Goal: Task Accomplishment & Management: Manage account settings

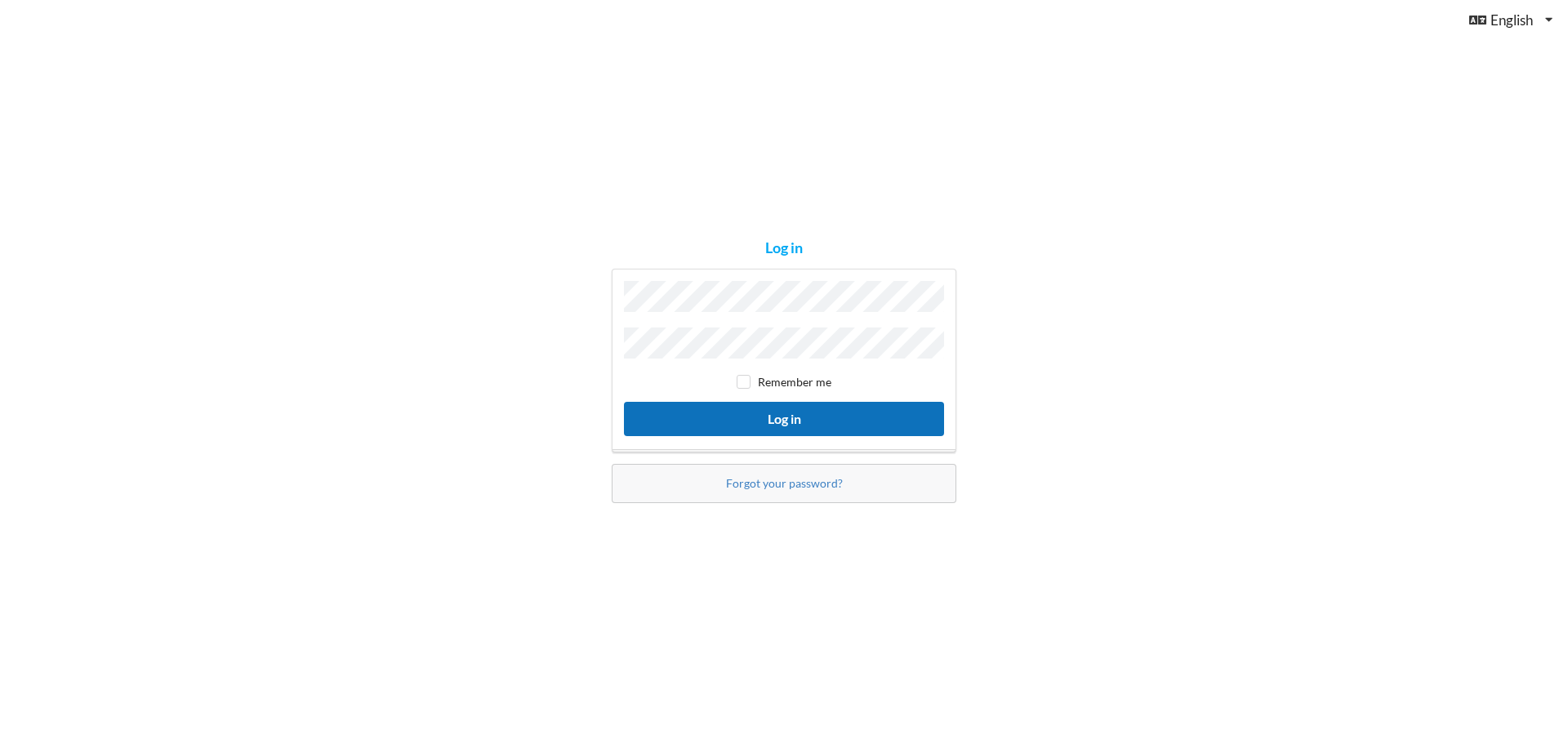
click at [815, 408] on button "Log in" at bounding box center [784, 419] width 320 height 34
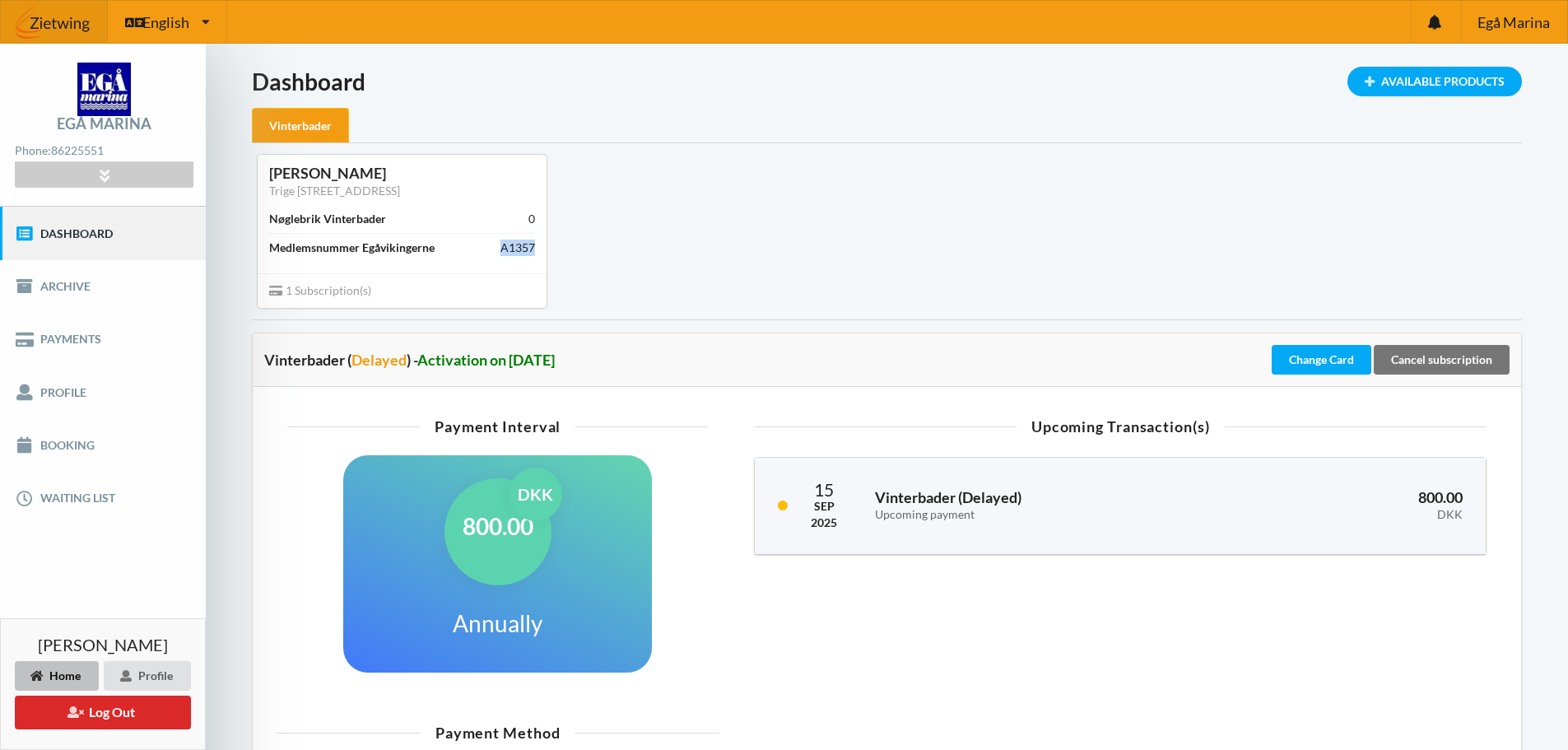
drag, startPoint x: 501, startPoint y: 247, endPoint x: 542, endPoint y: 248, distance: 41.0
click at [542, 248] on div "[PERSON_NAME] [STREET_ADDRESS] Vinterbader 0 Medlemsnummer Egåvikingerne A1357" at bounding box center [402, 214] width 289 height 118
drag, startPoint x: 272, startPoint y: 246, endPoint x: 536, endPoint y: 246, distance: 264.0
click at [536, 246] on div "[PERSON_NAME] [STREET_ADDRESS] Vinterbader 0 Medlemsnummer Egåvikingerne A1357" at bounding box center [402, 214] width 289 height 118
copy div "Medlemsnummer Egåvikingerne A1357"
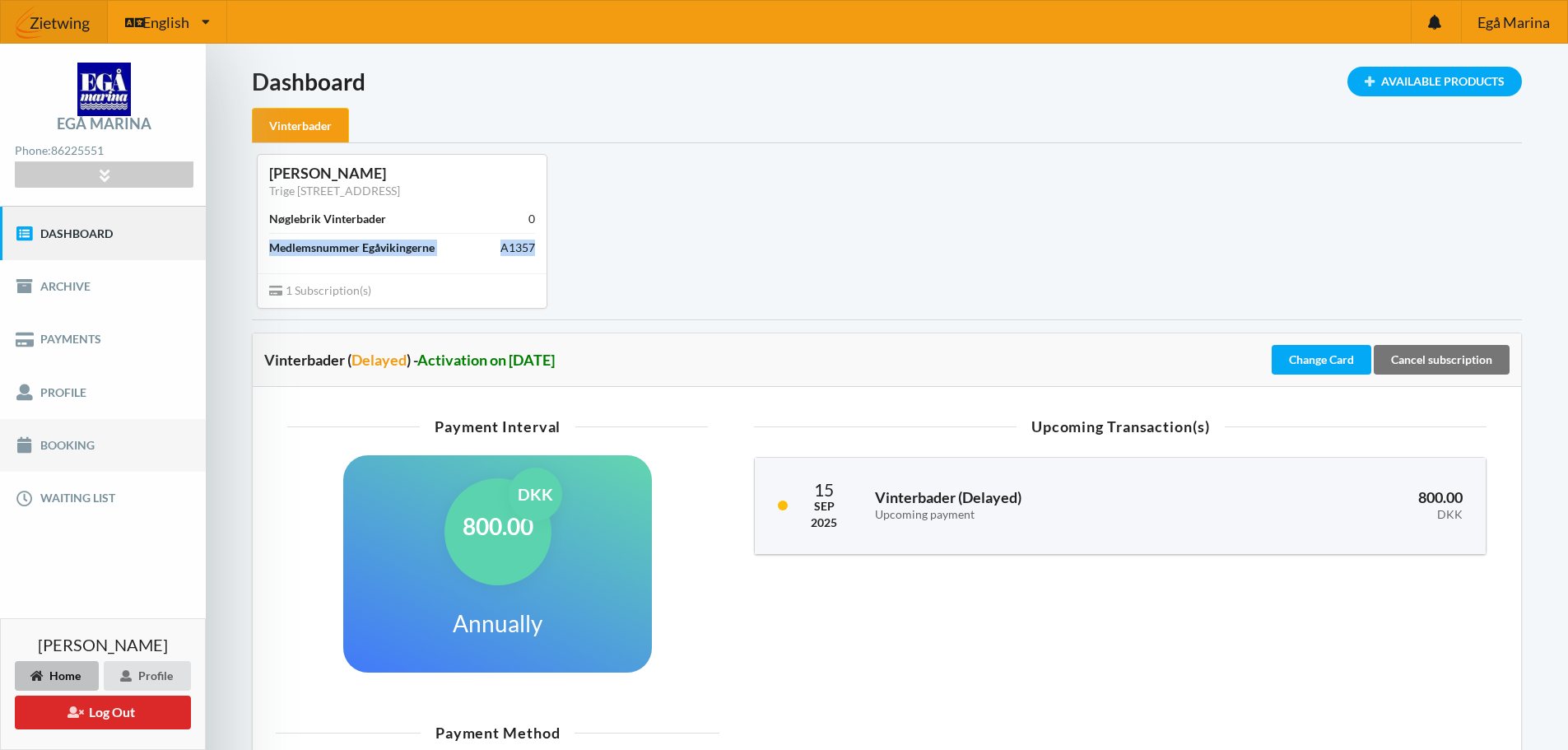
click at [64, 437] on link "Booking" at bounding box center [102, 446] width 206 height 53
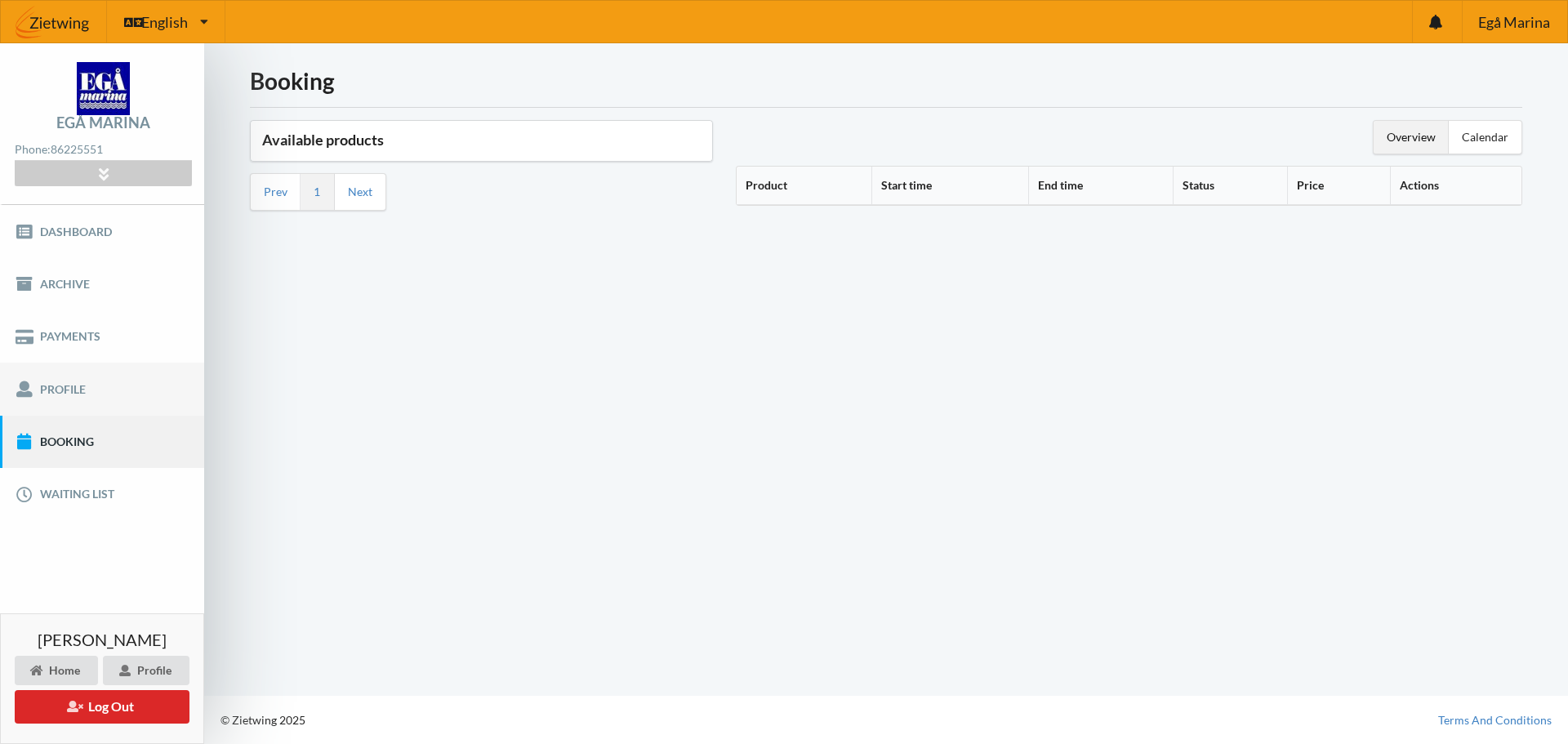
click at [74, 399] on link "Profile" at bounding box center [102, 389] width 204 height 53
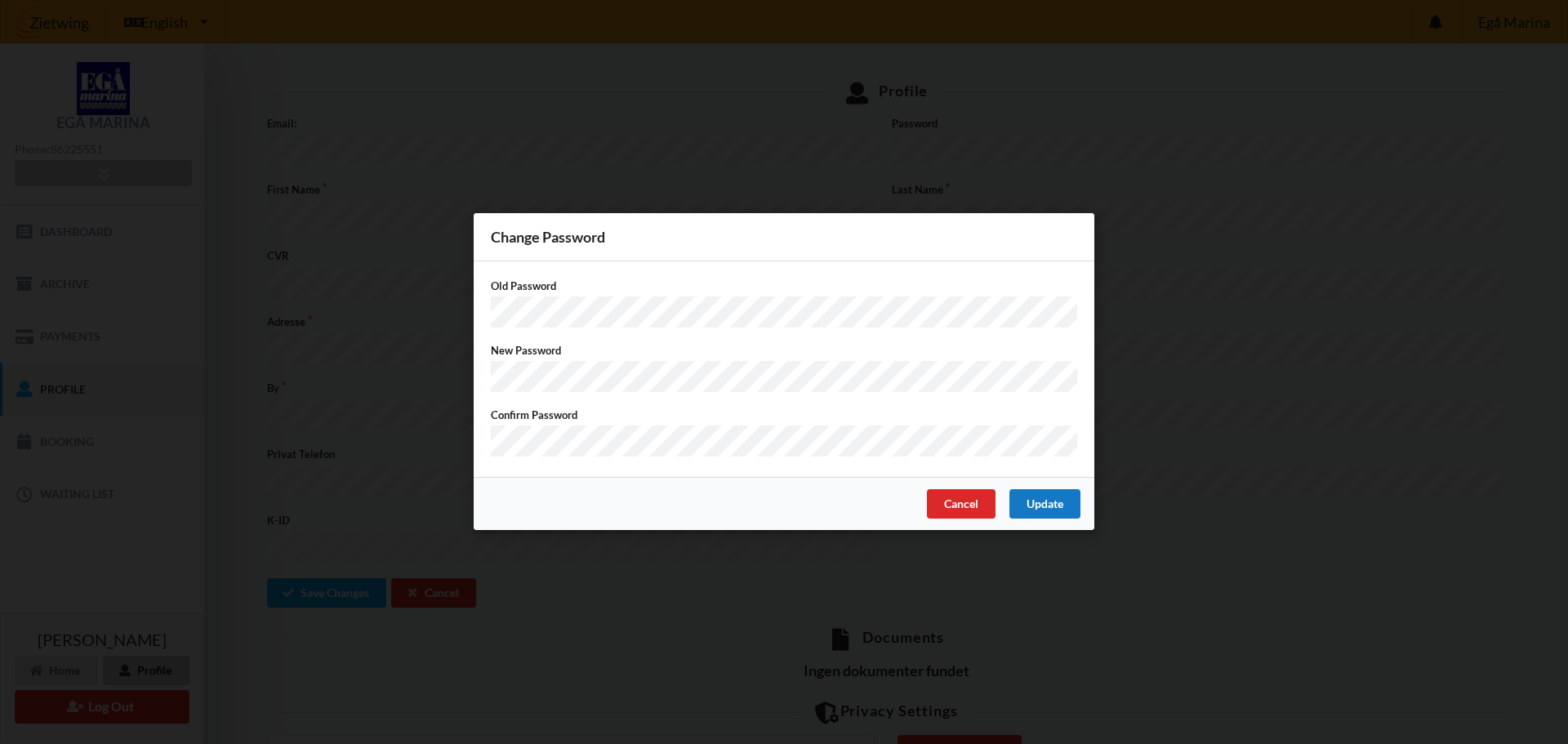
click at [1048, 497] on div "Update" at bounding box center [1045, 504] width 71 height 30
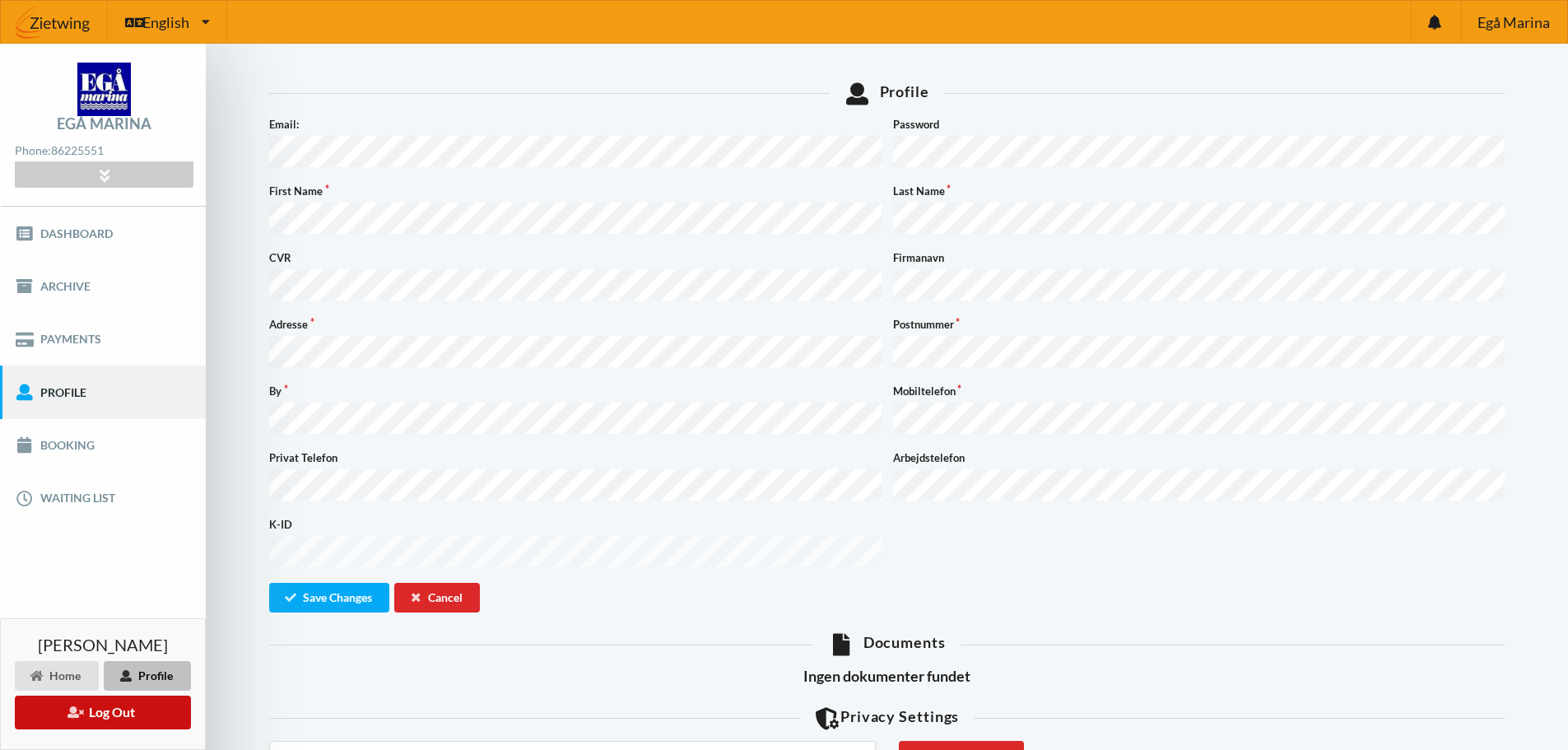
click at [107, 708] on button "Log Out" at bounding box center [102, 712] width 176 height 34
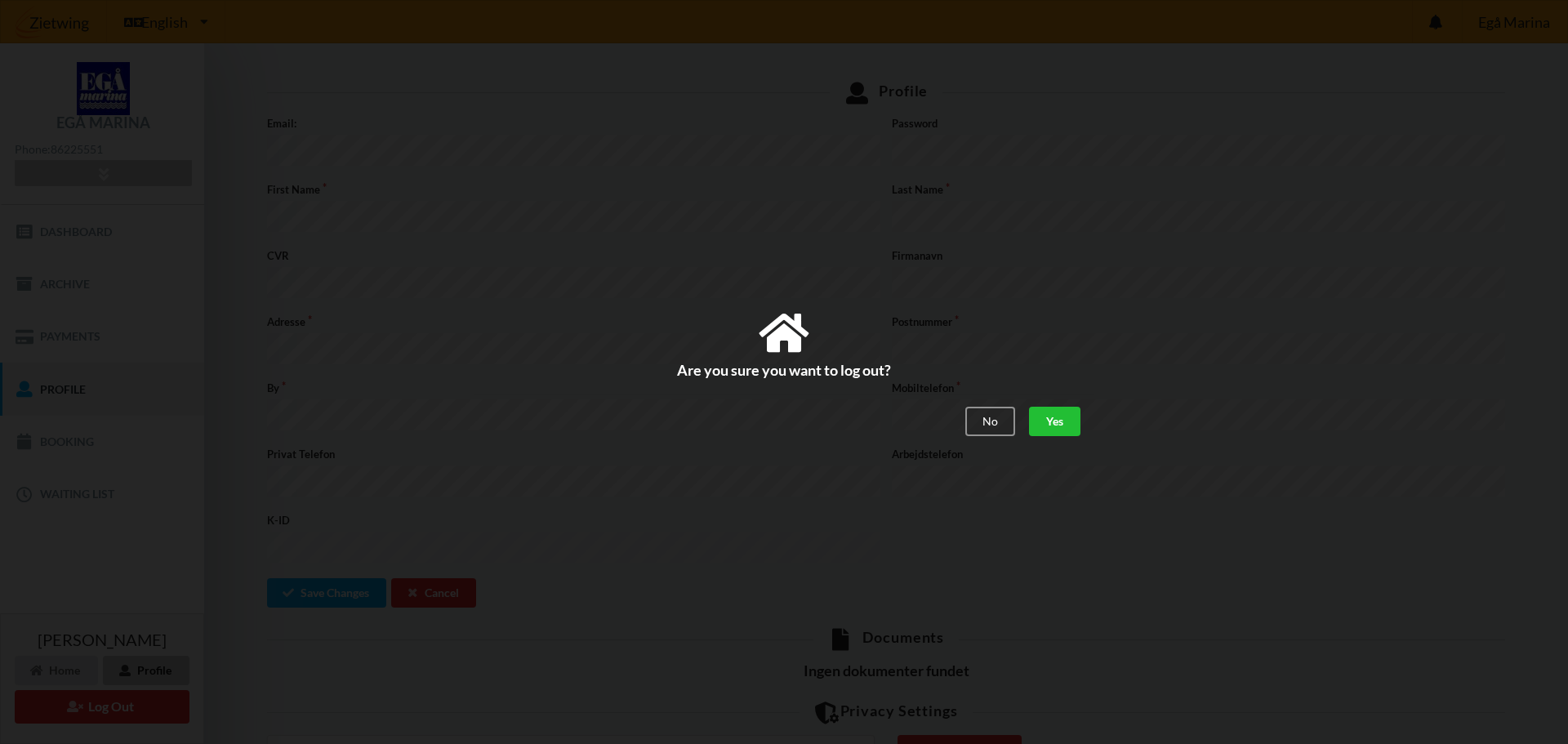
click at [1043, 419] on div "Yes" at bounding box center [1054, 421] width 52 height 30
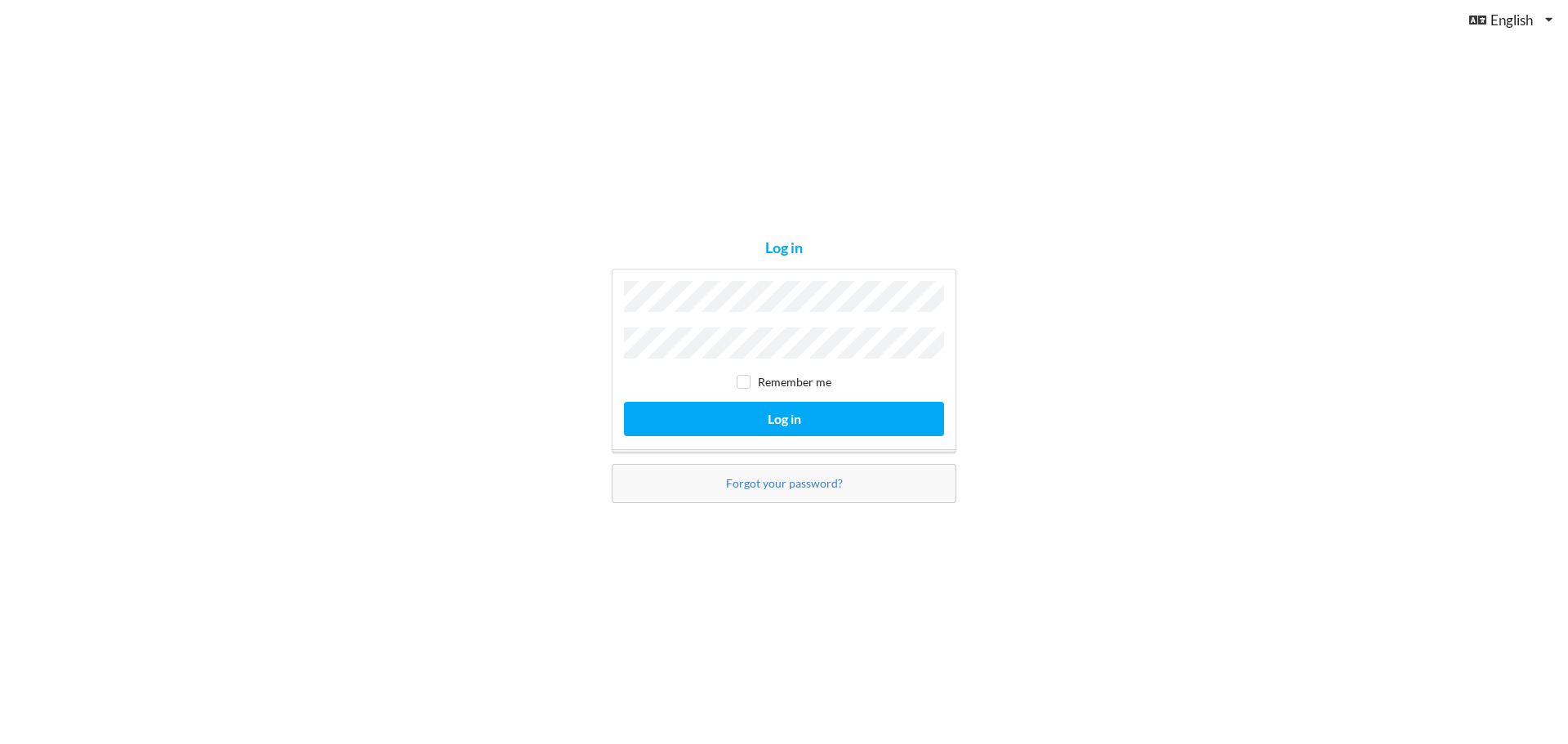
click at [624, 402] on button "Log in" at bounding box center [784, 419] width 320 height 34
